Goal: Task Accomplishment & Management: Use online tool/utility

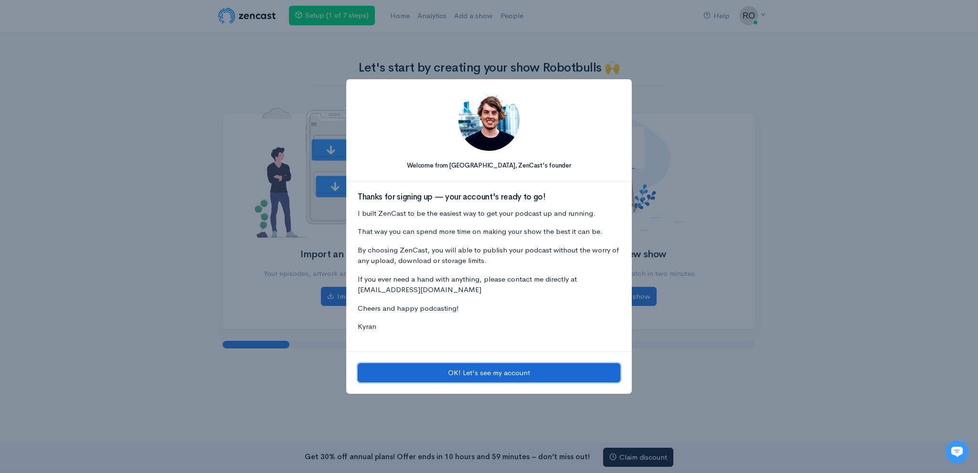
click at [480, 370] on button "OK! Let's see my account" at bounding box center [489, 373] width 263 height 20
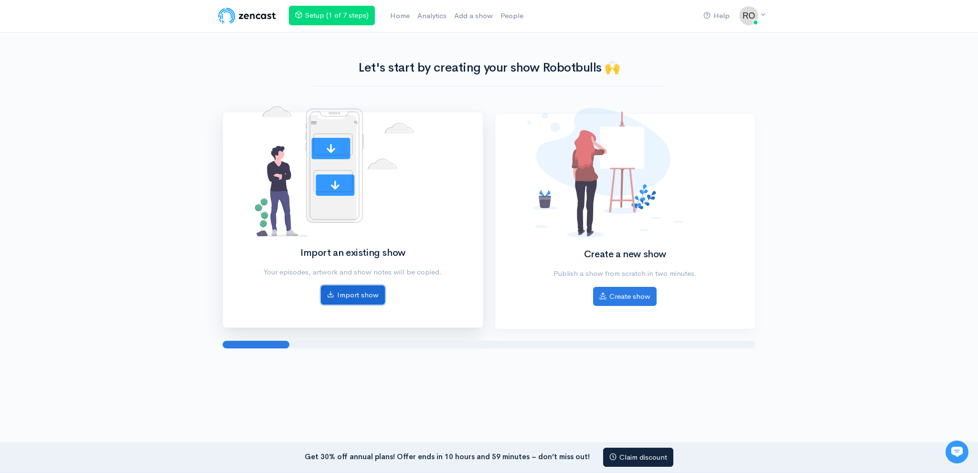
click at [374, 296] on link "Import show" at bounding box center [353, 296] width 64 height 20
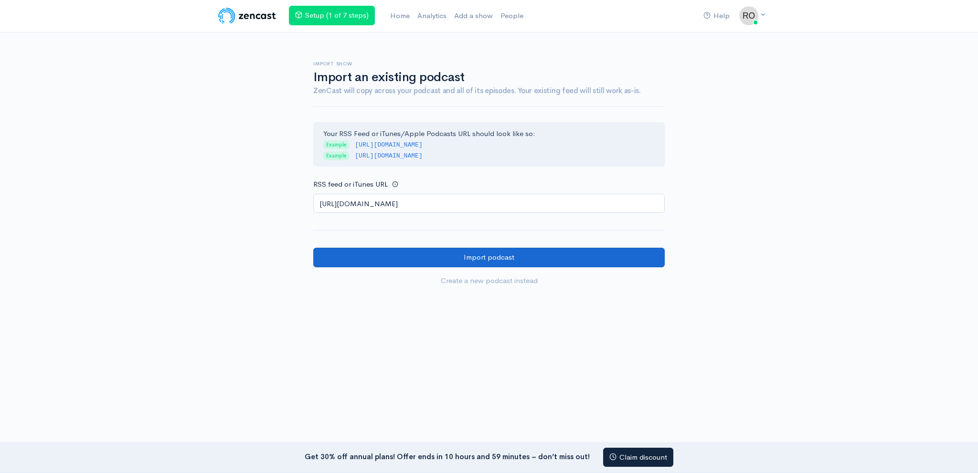
type input "[URL][DOMAIN_NAME]"
click at [437, 254] on input "Import podcast" at bounding box center [489, 258] width 352 height 20
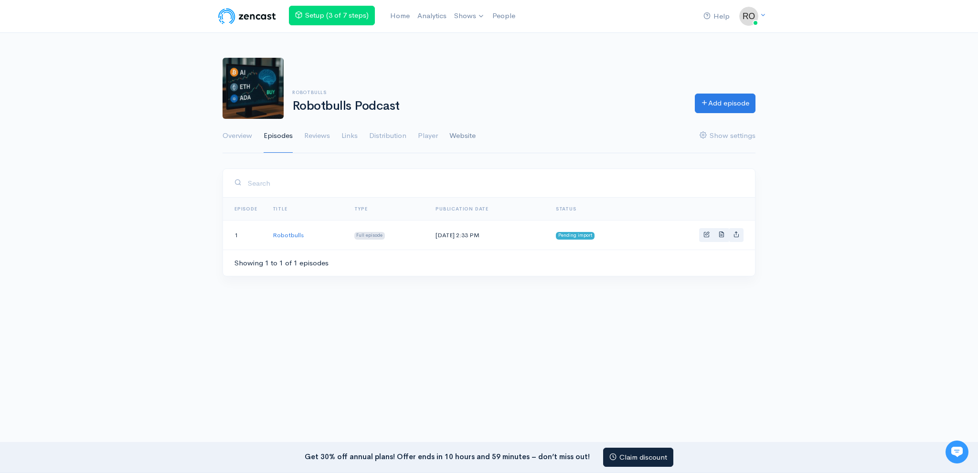
click at [462, 134] on link "Website" at bounding box center [462, 136] width 26 height 34
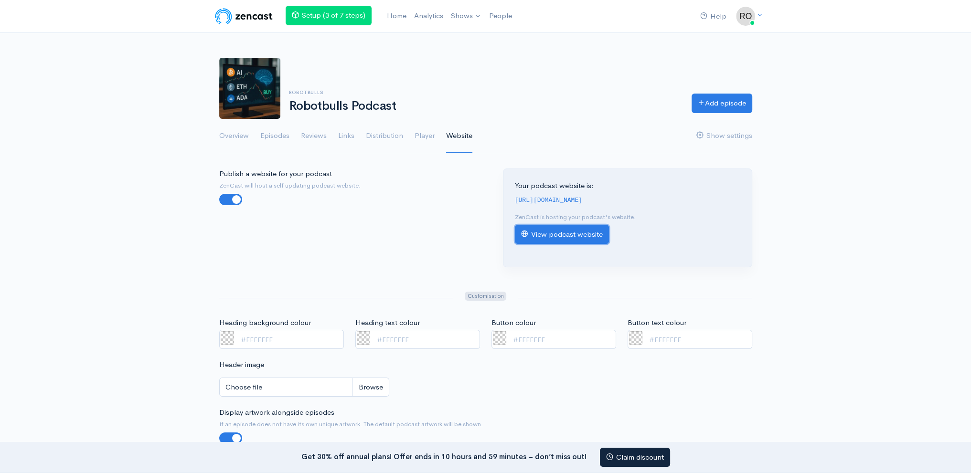
click at [545, 225] on link "View podcast website" at bounding box center [562, 235] width 94 height 20
